Goal: Information Seeking & Learning: Learn about a topic

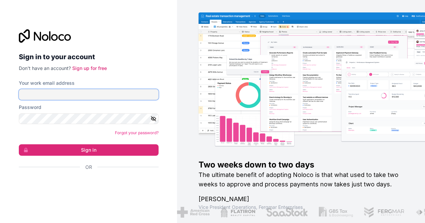
click at [127, 97] on input "Your work email address" at bounding box center [89, 94] width 140 height 11
click at [145, 74] on div "Sign in to your account Don't have an account? Sign up for free Your work email…" at bounding box center [89, 111] width 140 height 164
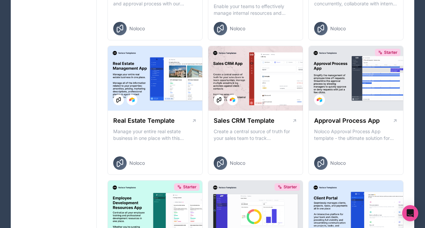
scroll to position [394, 0]
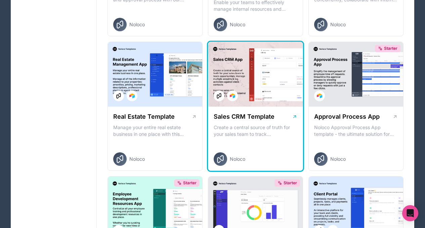
click at [289, 115] on div "Sales CRM Template" at bounding box center [255, 116] width 84 height 9
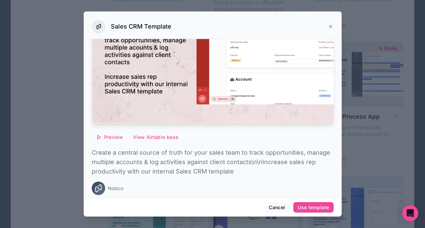
scroll to position [98, 0]
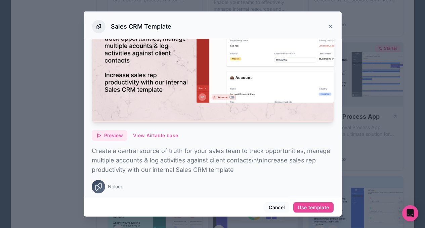
click at [116, 130] on button "Preview" at bounding box center [110, 135] width 36 height 11
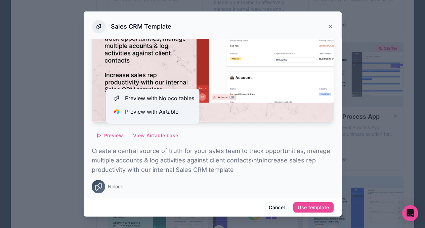
click at [152, 99] on span "Preview with Noloco tables" at bounding box center [159, 98] width 69 height 8
click at [333, 26] on div "Sales CRM Template" at bounding box center [213, 25] width 258 height 28
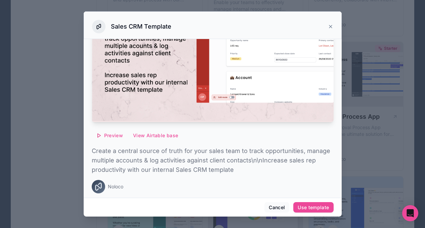
click at [331, 28] on icon at bounding box center [330, 26] width 3 height 3
